Goal: Task Accomplishment & Management: Manage account settings

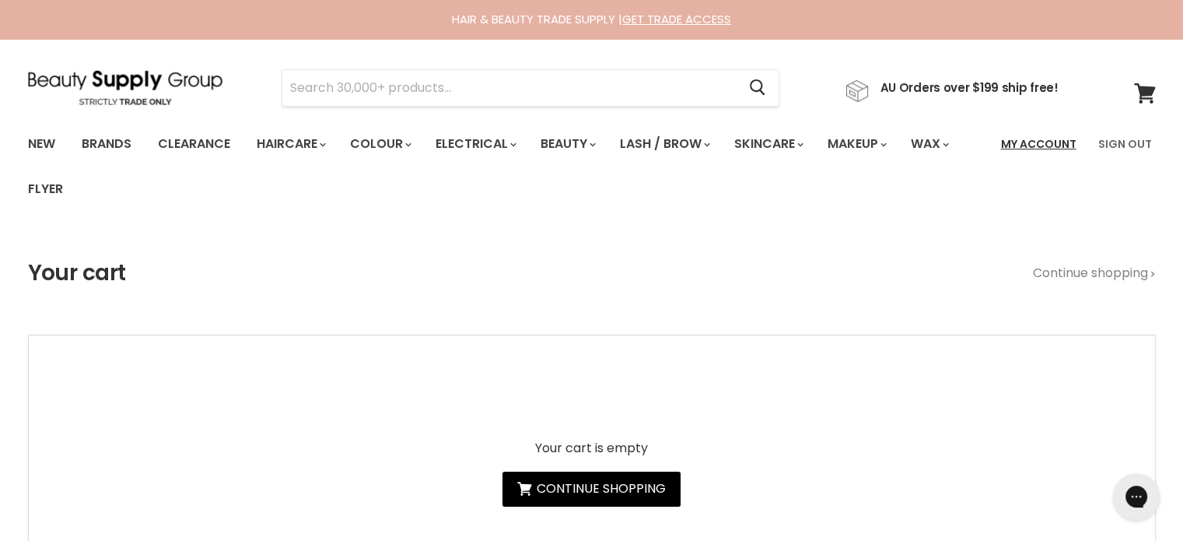
click at [1045, 153] on link "My Account" at bounding box center [1039, 144] width 94 height 33
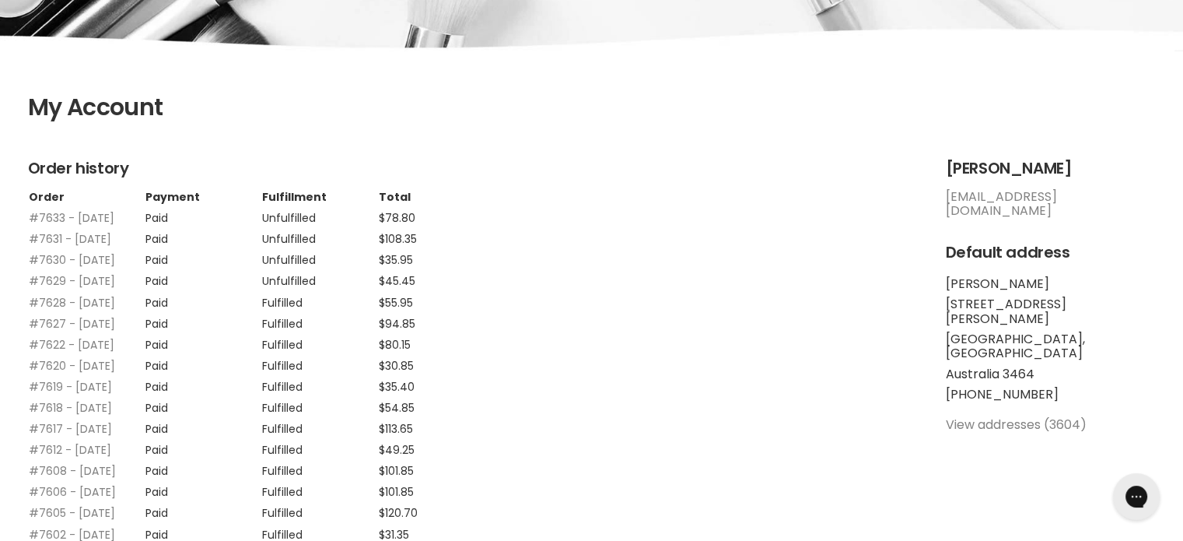
scroll to position [311, 0]
